Goal: Contribute content: Add original content to the website for others to see

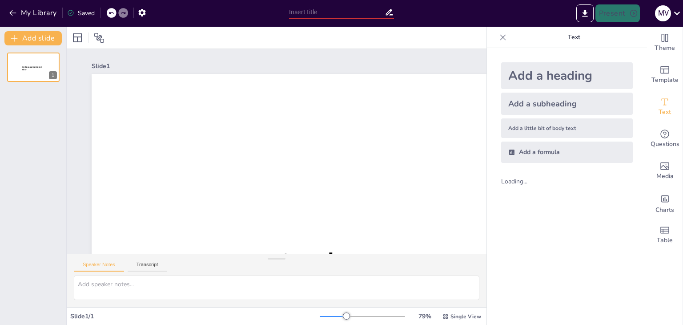
type input "New Sendsteps"
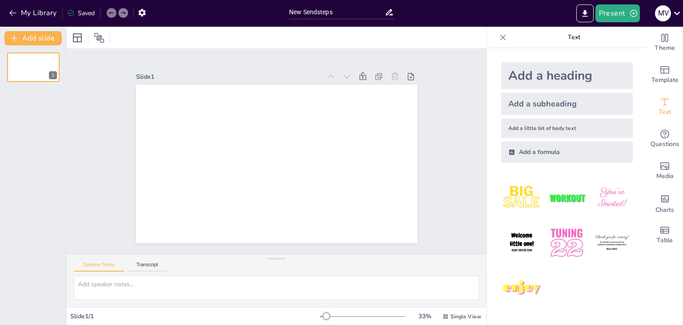
click at [539, 154] on div "Add a formula" at bounding box center [567, 151] width 132 height 21
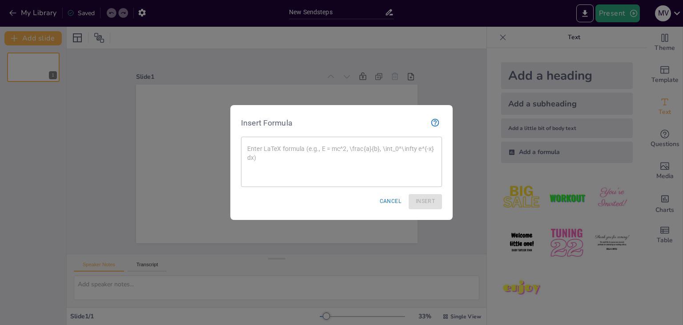
click at [456, 148] on div at bounding box center [341, 162] width 683 height 325
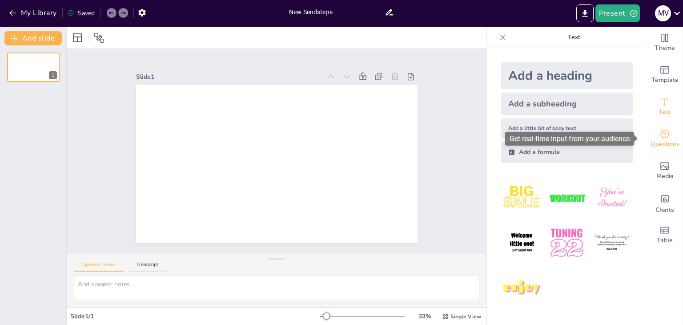
click at [667, 136] on div "Questions" at bounding box center [665, 139] width 36 height 32
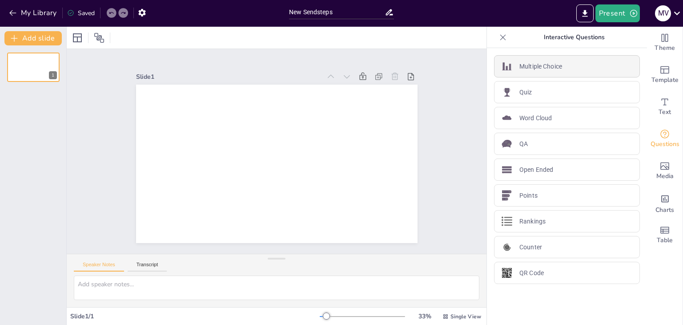
click at [519, 64] on p "Multiple Choice" at bounding box center [540, 66] width 43 height 9
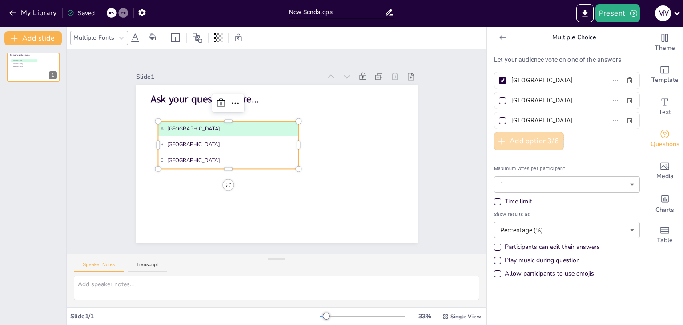
click at [533, 144] on button "Add option 3 / 6" at bounding box center [529, 141] width 70 height 19
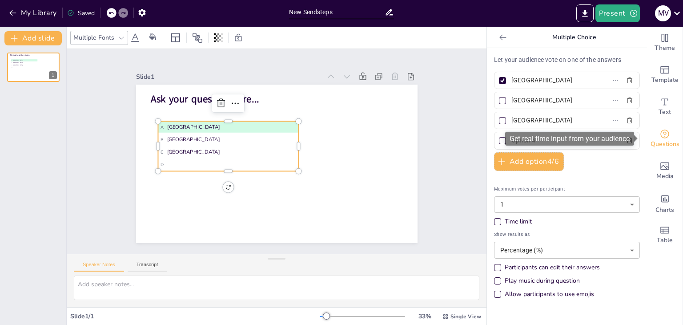
click at [651, 149] on span "Questions" at bounding box center [665, 144] width 29 height 10
click at [113, 13] on icon at bounding box center [111, 13] width 4 height 2
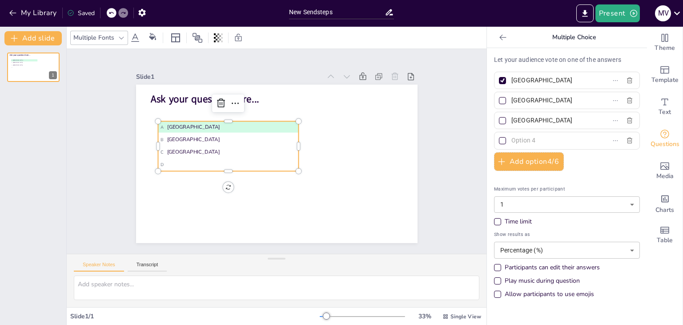
click at [113, 13] on icon at bounding box center [111, 13] width 4 height 2
click at [216, 102] on icon at bounding box center [221, 103] width 11 height 11
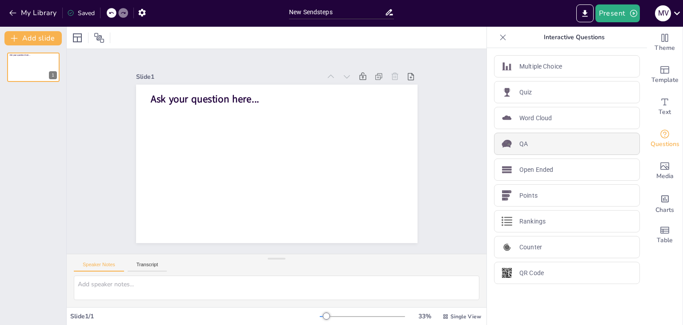
click at [535, 138] on div "QA" at bounding box center [567, 144] width 146 height 22
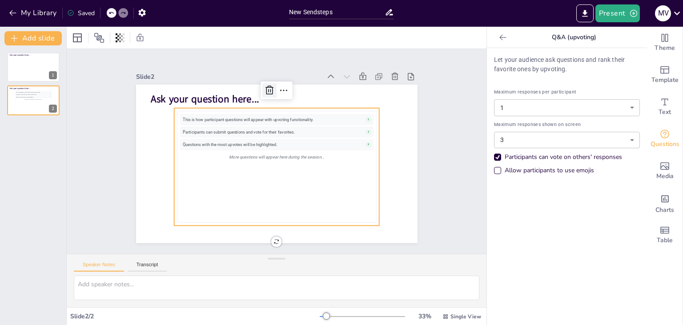
click at [264, 88] on icon at bounding box center [269, 90] width 11 height 11
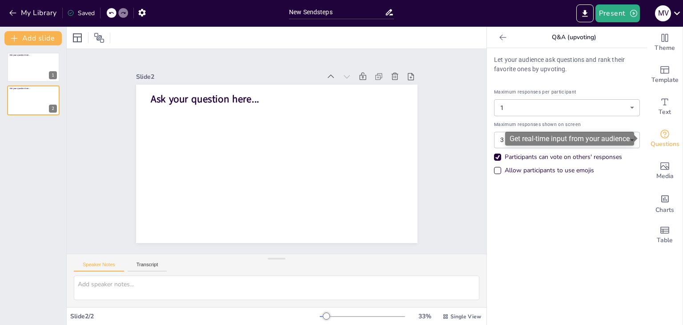
click at [663, 136] on icon "Get real-time input from your audience" at bounding box center [664, 134] width 11 height 11
click at [659, 136] on icon "Get real-time input from your audience" at bounding box center [664, 134] width 11 height 11
click at [659, 116] on span "Text" at bounding box center [665, 112] width 12 height 10
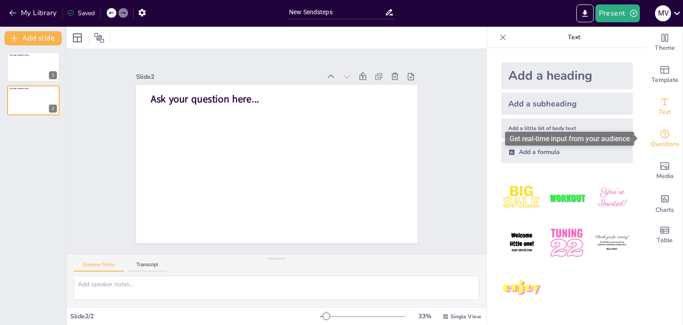
click at [660, 142] on span "Questions" at bounding box center [665, 144] width 29 height 10
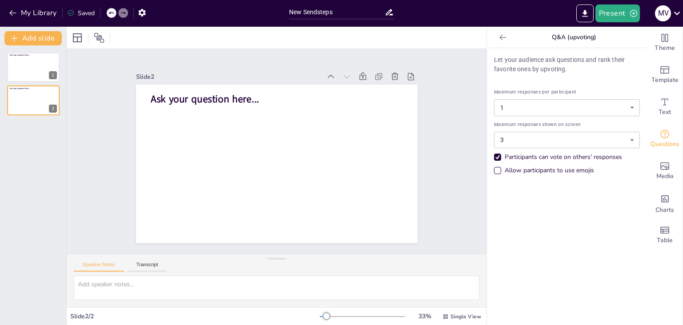
click at [110, 15] on icon at bounding box center [110, 12] width 5 height 5
click at [499, 37] on icon at bounding box center [502, 37] width 7 height 6
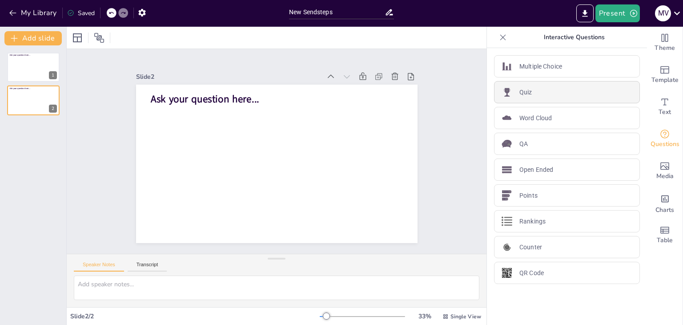
click at [526, 89] on div "Quiz" at bounding box center [567, 92] width 146 height 22
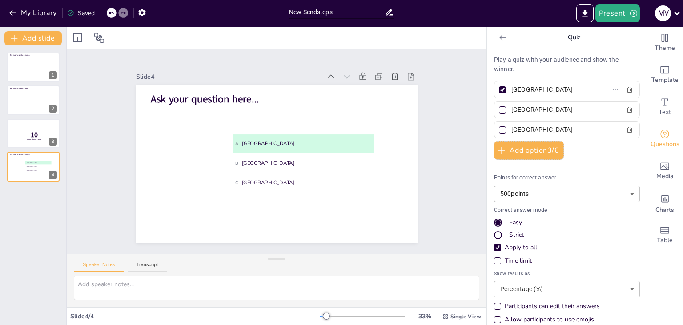
click at [498, 40] on icon at bounding box center [502, 37] width 9 height 9
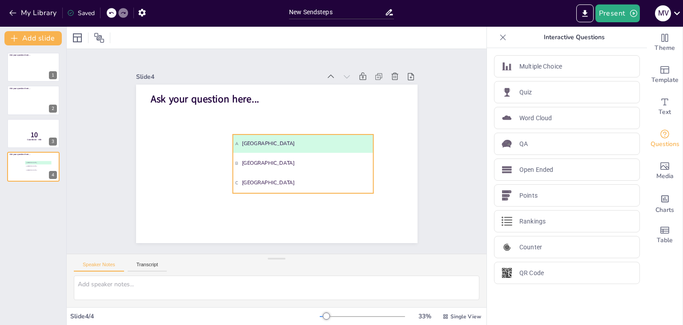
click at [297, 136] on li "A [GEOGRAPHIC_DATA]" at bounding box center [303, 143] width 141 height 18
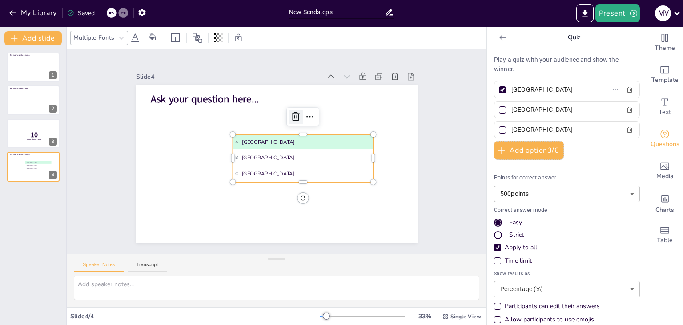
click at [290, 115] on icon at bounding box center [295, 116] width 11 height 11
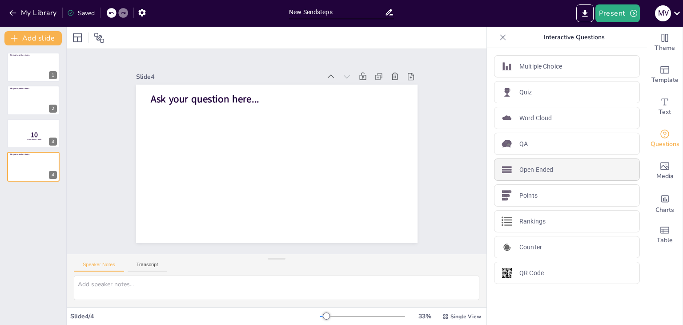
click at [532, 170] on p "Open Ended" at bounding box center [536, 169] width 34 height 9
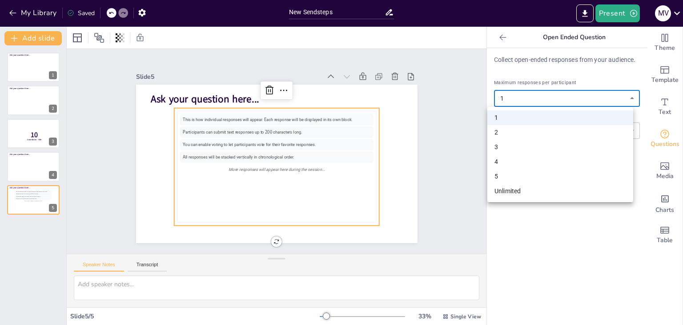
click at [523, 95] on body "My Library Saved New Sendsteps Present M v Document fonts Akatab Popular fonts …" at bounding box center [341, 162] width 683 height 325
click at [526, 96] on div at bounding box center [341, 162] width 683 height 325
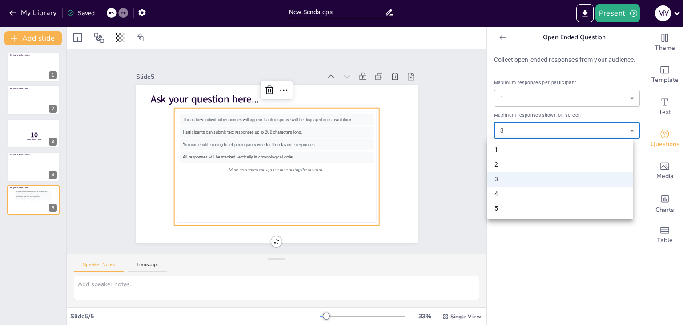
click at [528, 125] on body "My Library Saved New Sendsteps Present M v Document fonts Akatab Popular fonts …" at bounding box center [341, 162] width 683 height 325
click at [525, 210] on li "5" at bounding box center [560, 208] width 146 height 15
type input "5"
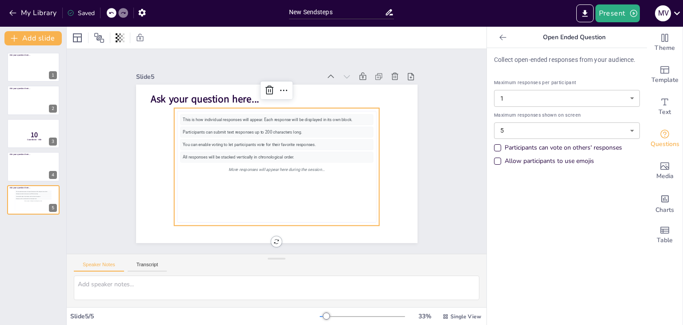
click at [498, 34] on icon at bounding box center [502, 37] width 9 height 9
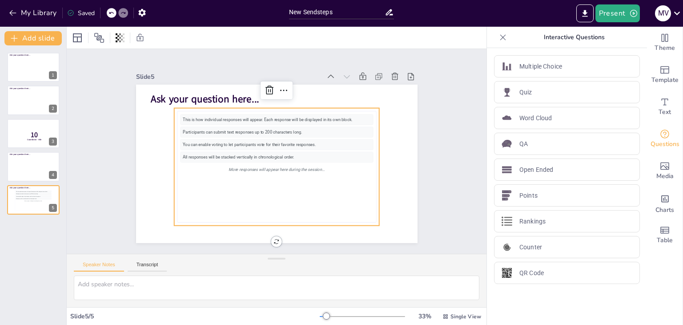
click at [277, 146] on div "This is how individual responses will appear. Each response will be displayed i…" at bounding box center [276, 166] width 193 height 105
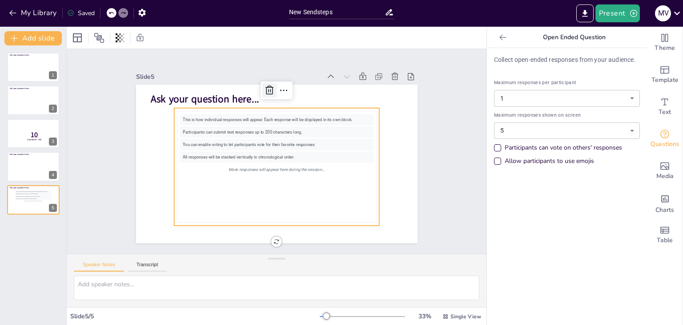
click at [264, 87] on icon at bounding box center [269, 90] width 11 height 11
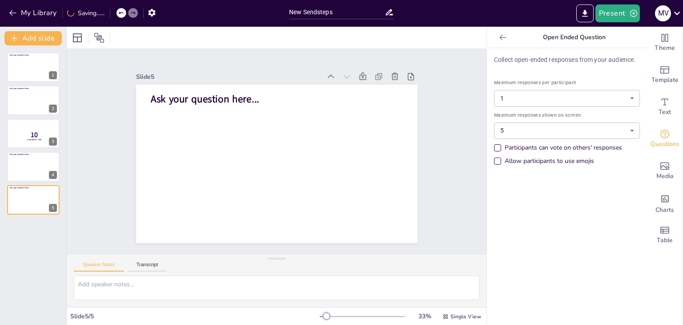
click at [498, 41] on icon at bounding box center [502, 37] width 9 height 9
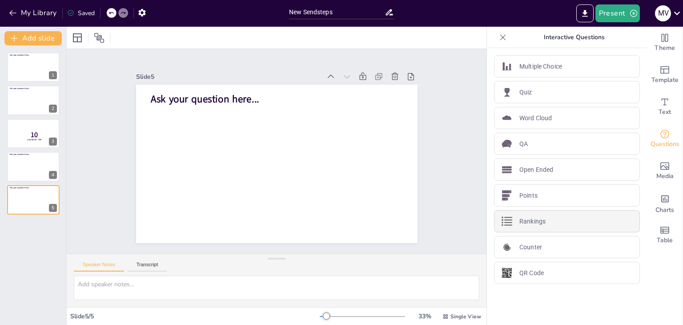
click at [519, 218] on p "Rankings" at bounding box center [532, 221] width 26 height 9
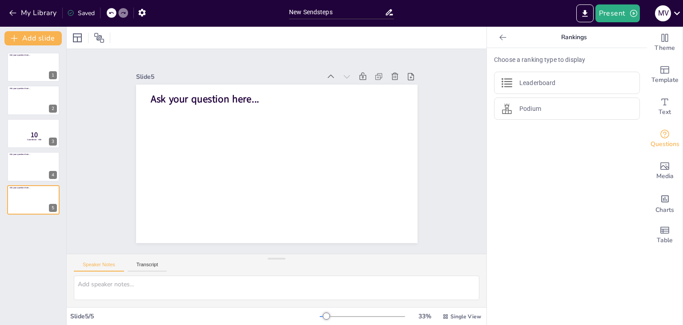
click at [504, 95] on div "Leaderboard Podium" at bounding box center [567, 96] width 146 height 48
click at [513, 114] on div "Podium" at bounding box center [567, 108] width 146 height 22
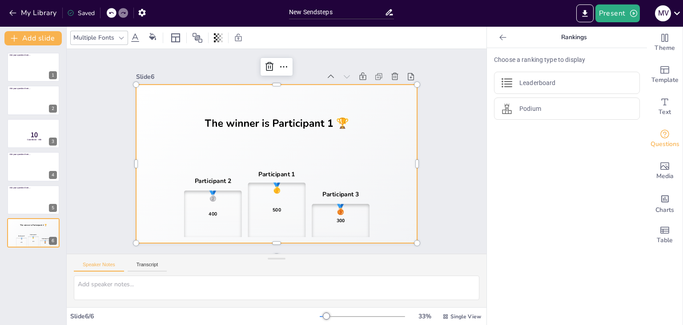
click at [499, 37] on icon at bounding box center [502, 37] width 7 height 6
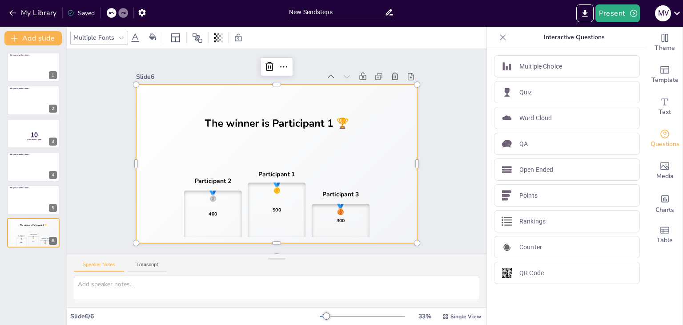
click at [327, 190] on div "Participant 3" at bounding box center [340, 194] width 36 height 8
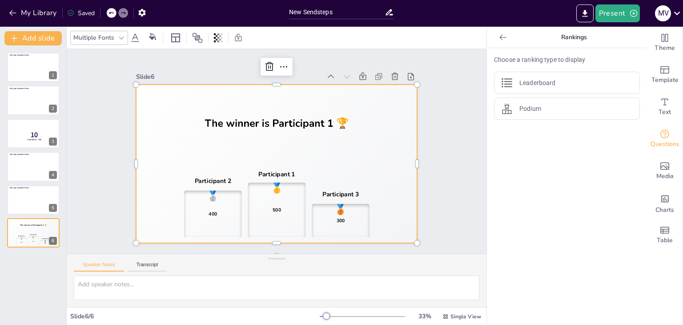
click at [282, 189] on div "🥇 500" at bounding box center [277, 209] width 58 height 55
click at [264, 66] on icon at bounding box center [269, 66] width 11 height 11
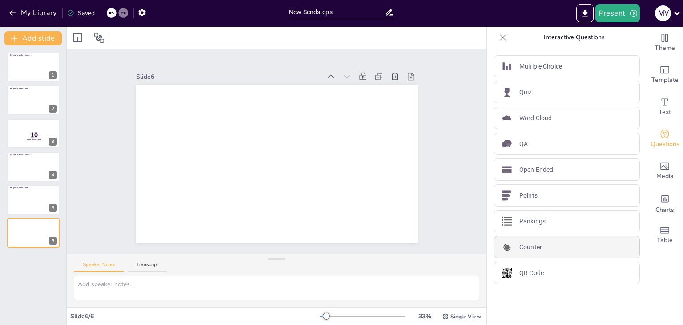
click at [544, 248] on div "Counter" at bounding box center [567, 247] width 146 height 22
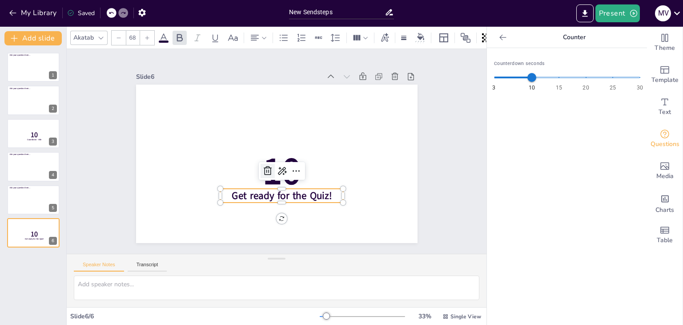
click at [262, 166] on icon at bounding box center [267, 170] width 11 height 11
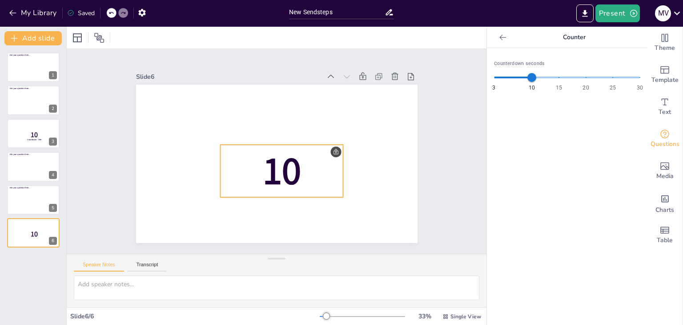
click at [269, 176] on span "10" at bounding box center [282, 171] width 38 height 52
click at [498, 35] on icon at bounding box center [502, 37] width 9 height 9
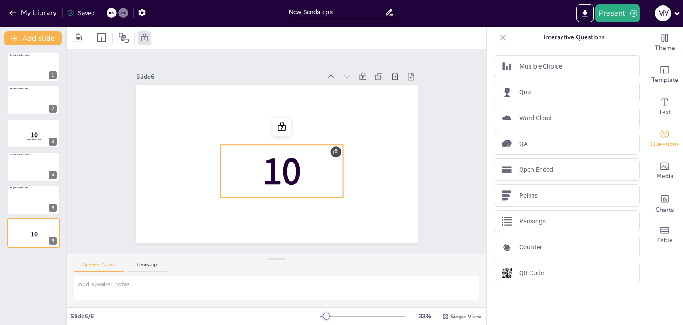
click at [114, 11] on icon at bounding box center [110, 12] width 5 height 5
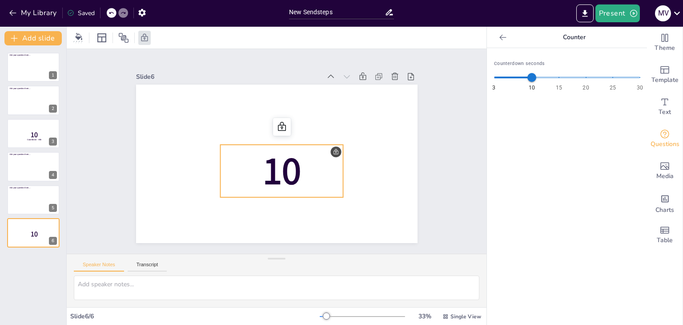
click at [498, 38] on icon at bounding box center [502, 37] width 9 height 9
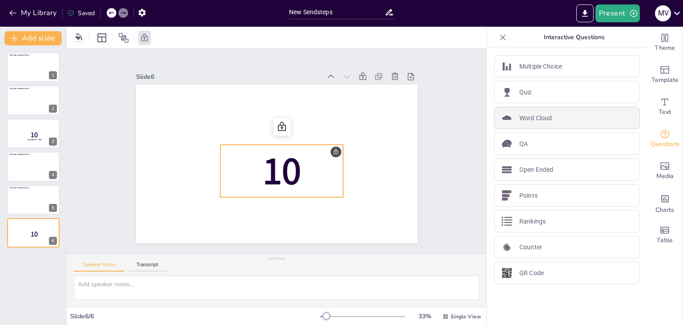
click at [519, 121] on p "Word Cloud" at bounding box center [535, 117] width 32 height 9
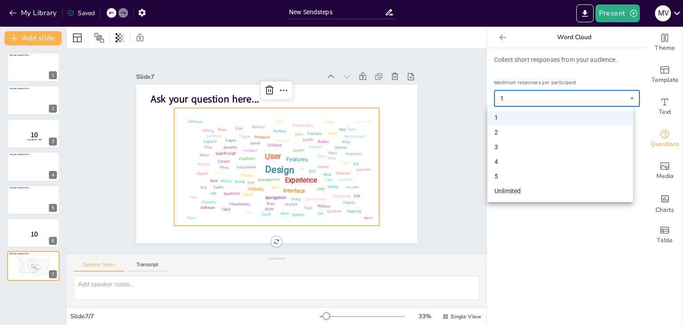
click at [569, 100] on body "My Library Saved New Sendsteps Present M v Document fonts Akatab Popular fonts …" at bounding box center [341, 162] width 683 height 325
click at [562, 96] on div at bounding box center [341, 162] width 683 height 325
click at [542, 102] on body "My Library Saved New Sendsteps Present M v Document fonts Akatab Popular fonts …" at bounding box center [341, 162] width 683 height 325
click at [518, 114] on li "1" at bounding box center [560, 117] width 146 height 15
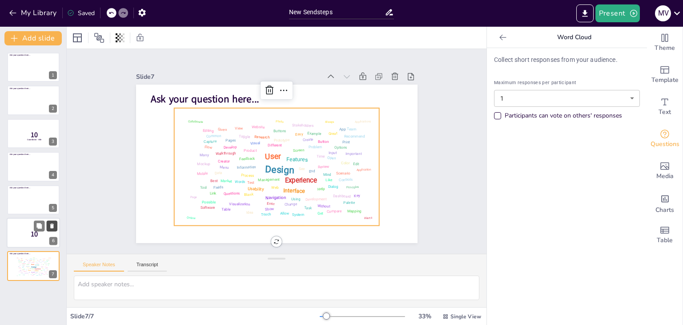
click at [51, 227] on icon at bounding box center [52, 225] width 4 height 5
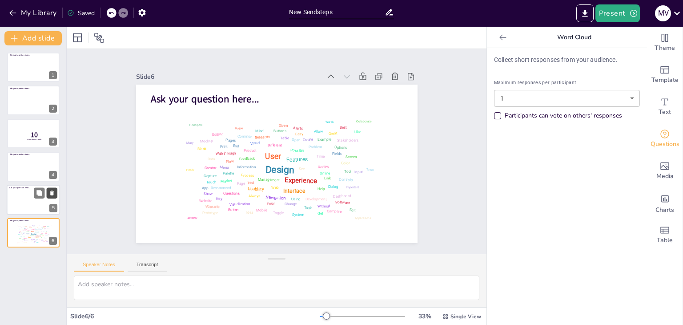
click at [52, 187] on button at bounding box center [52, 192] width 11 height 11
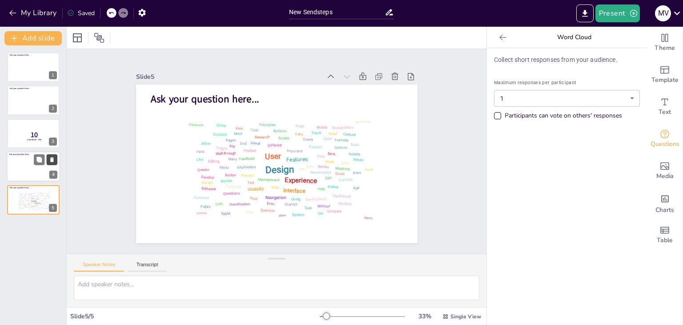
click at [53, 158] on icon at bounding box center [52, 160] width 6 height 6
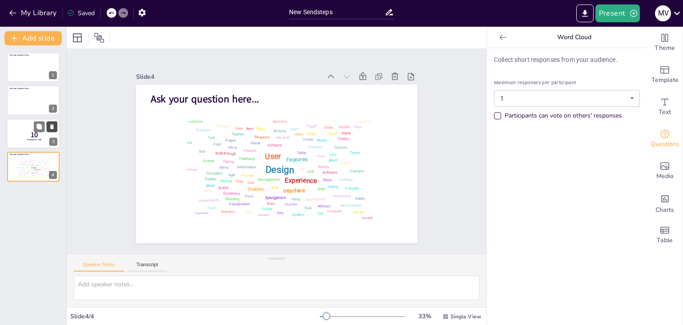
click at [51, 126] on icon at bounding box center [52, 126] width 4 height 5
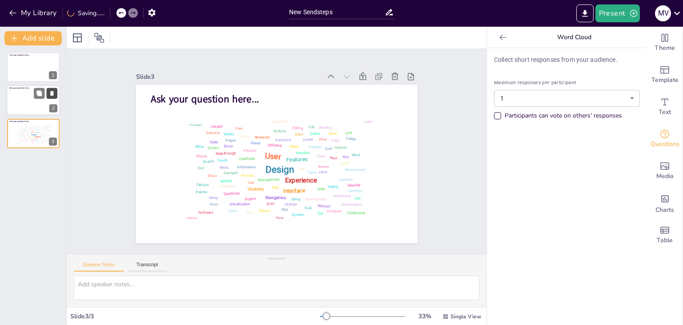
click at [52, 90] on icon at bounding box center [52, 93] width 6 height 6
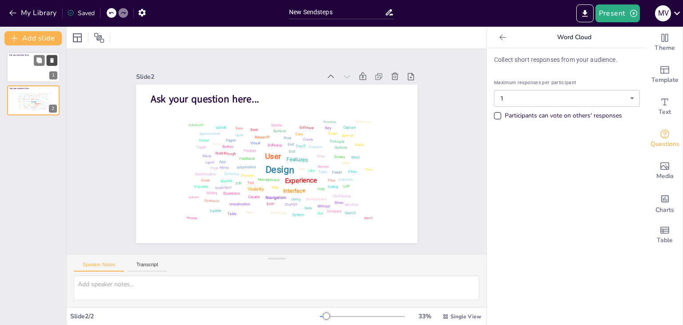
click at [52, 61] on icon at bounding box center [52, 60] width 4 height 5
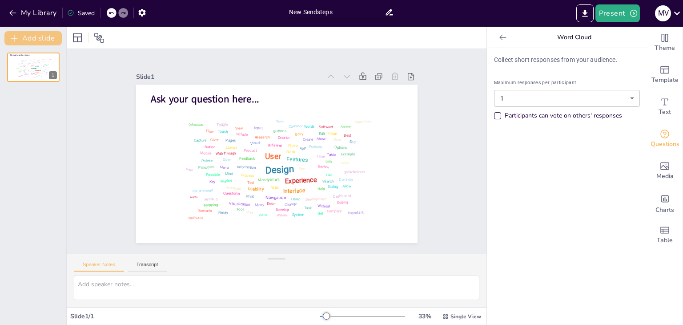
click at [34, 36] on button "Add slide" at bounding box center [32, 38] width 57 height 14
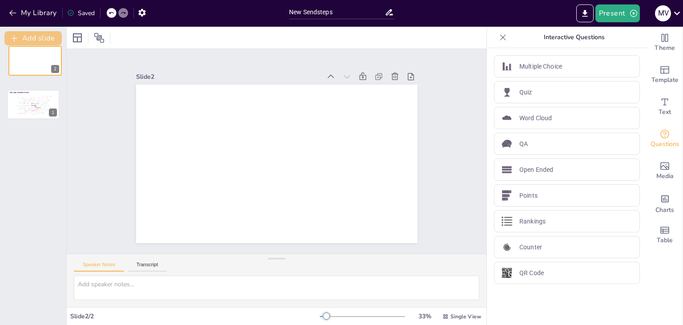
drag, startPoint x: 31, startPoint y: 86, endPoint x: 30, endPoint y: 44, distance: 42.3
click at [30, 44] on div "Add slide Ask your question here... Design User Experience Interface Features N…" at bounding box center [33, 176] width 67 height 298
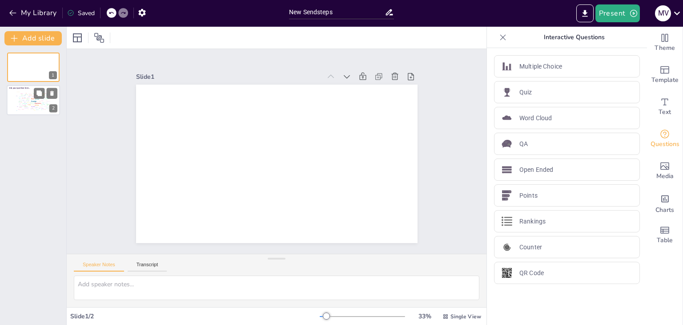
click at [25, 97] on div "Open" at bounding box center [25, 97] width 2 height 1
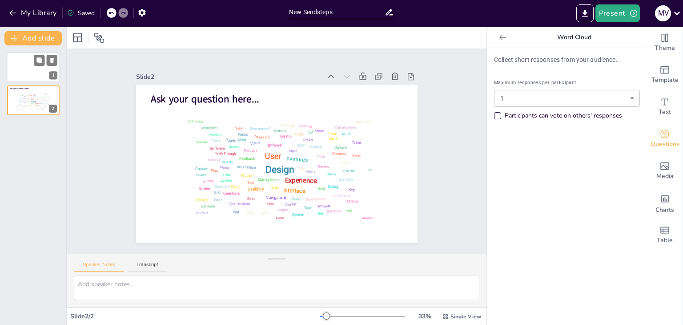
click at [24, 68] on div at bounding box center [33, 67] width 53 height 30
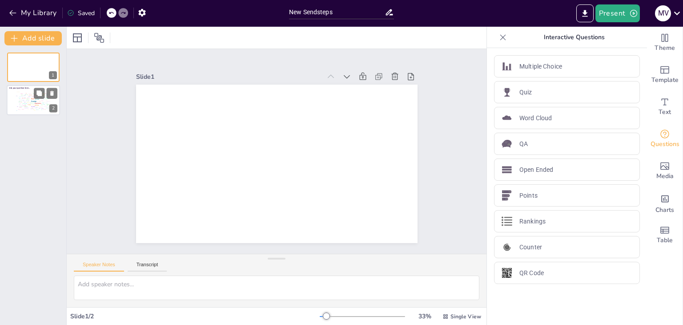
click at [16, 92] on div "Design User Experience Interface Features Navigation Usability Test Process Inf…" at bounding box center [33, 100] width 38 height 21
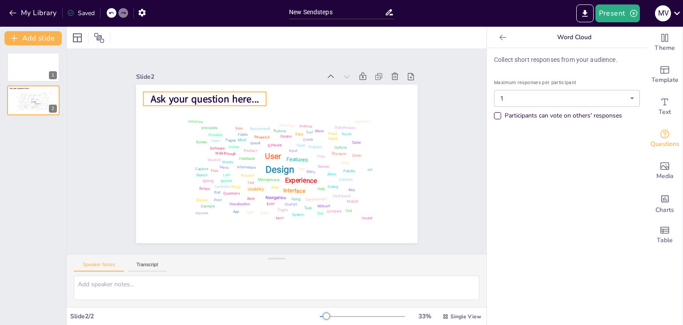
click at [167, 96] on span "Ask your question here..." at bounding box center [205, 99] width 108 height 14
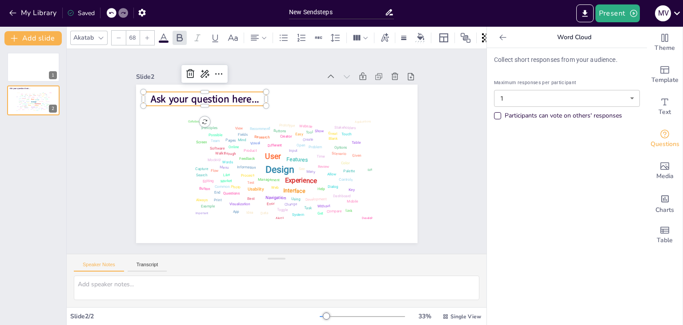
click at [167, 96] on span "Ask your question here..." at bounding box center [205, 99] width 108 height 14
click at [44, 89] on button at bounding box center [39, 93] width 11 height 11
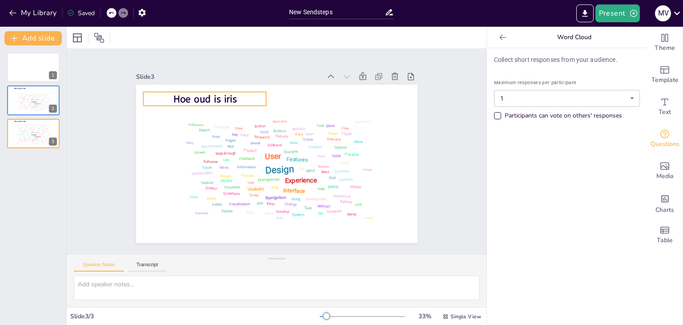
click at [212, 101] on span "Hoe oud is iris" at bounding box center [205, 99] width 64 height 14
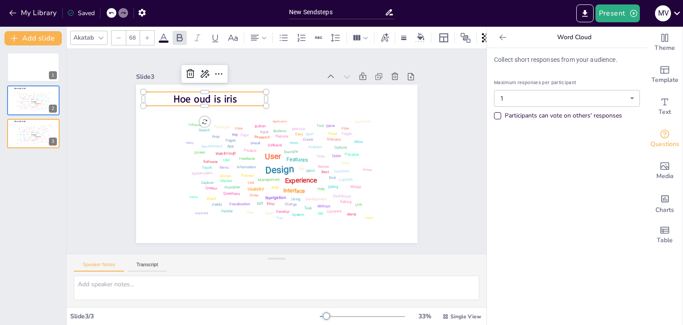
click at [200, 95] on span "Hoe oud is iris" at bounding box center [205, 99] width 64 height 14
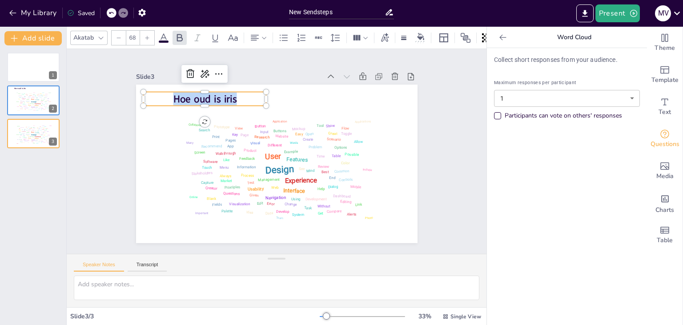
click at [200, 95] on span "Hoe oud is iris" at bounding box center [205, 99] width 64 height 14
click at [414, 137] on div "Slide 1 Slide 2 Hoe oud is iris Design User Experience Interface Features Navig…" at bounding box center [276, 151] width 331 height 183
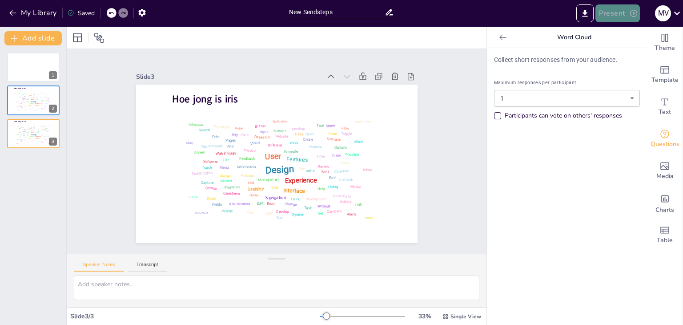
click at [620, 18] on button "Present" at bounding box center [617, 13] width 44 height 18
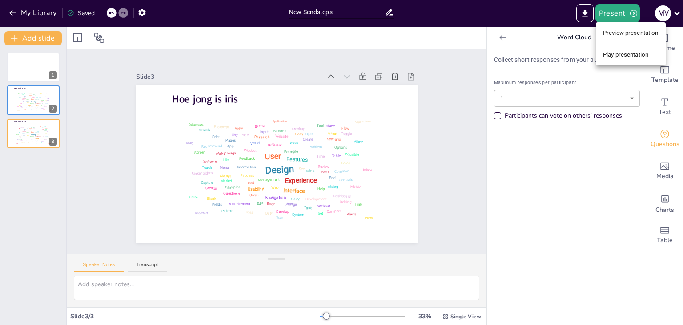
click at [624, 57] on li "Play presentation" at bounding box center [631, 55] width 70 height 14
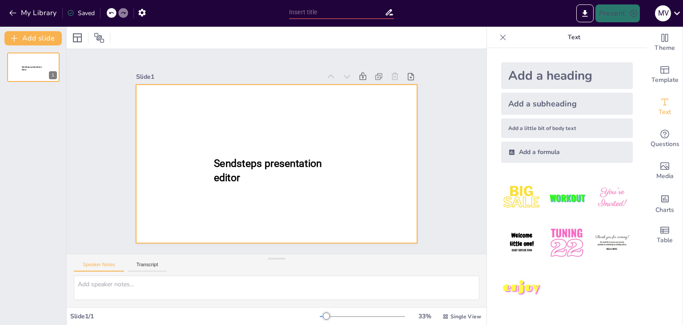
type input "New Sendsteps"
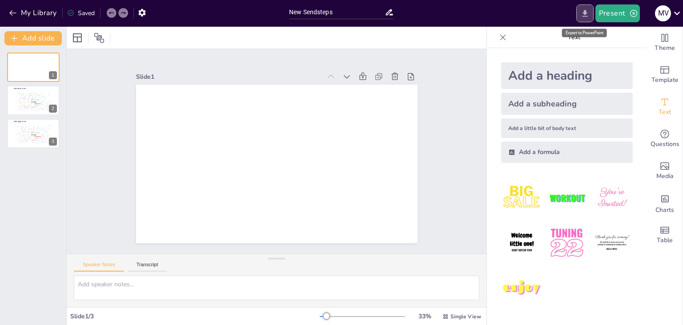
click at [586, 12] on icon "Export to PowerPoint" at bounding box center [584, 13] width 5 height 7
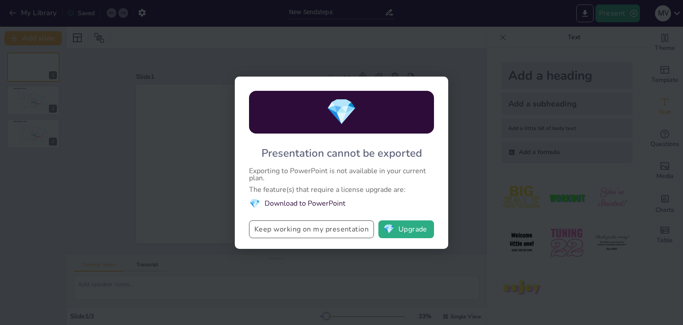
click at [332, 229] on button "Keep working on my presentation" at bounding box center [311, 229] width 125 height 18
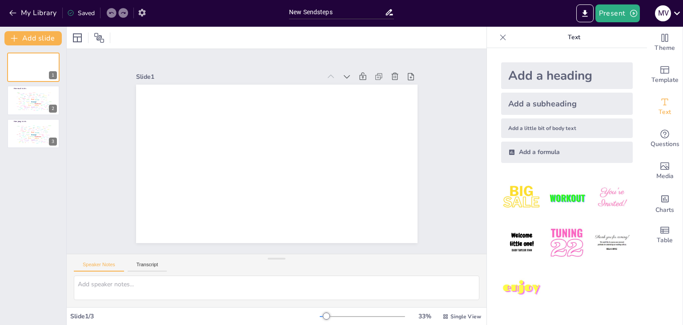
click at [141, 14] on icon "button" at bounding box center [141, 13] width 7 height 8
